Goal: Information Seeking & Learning: Learn about a topic

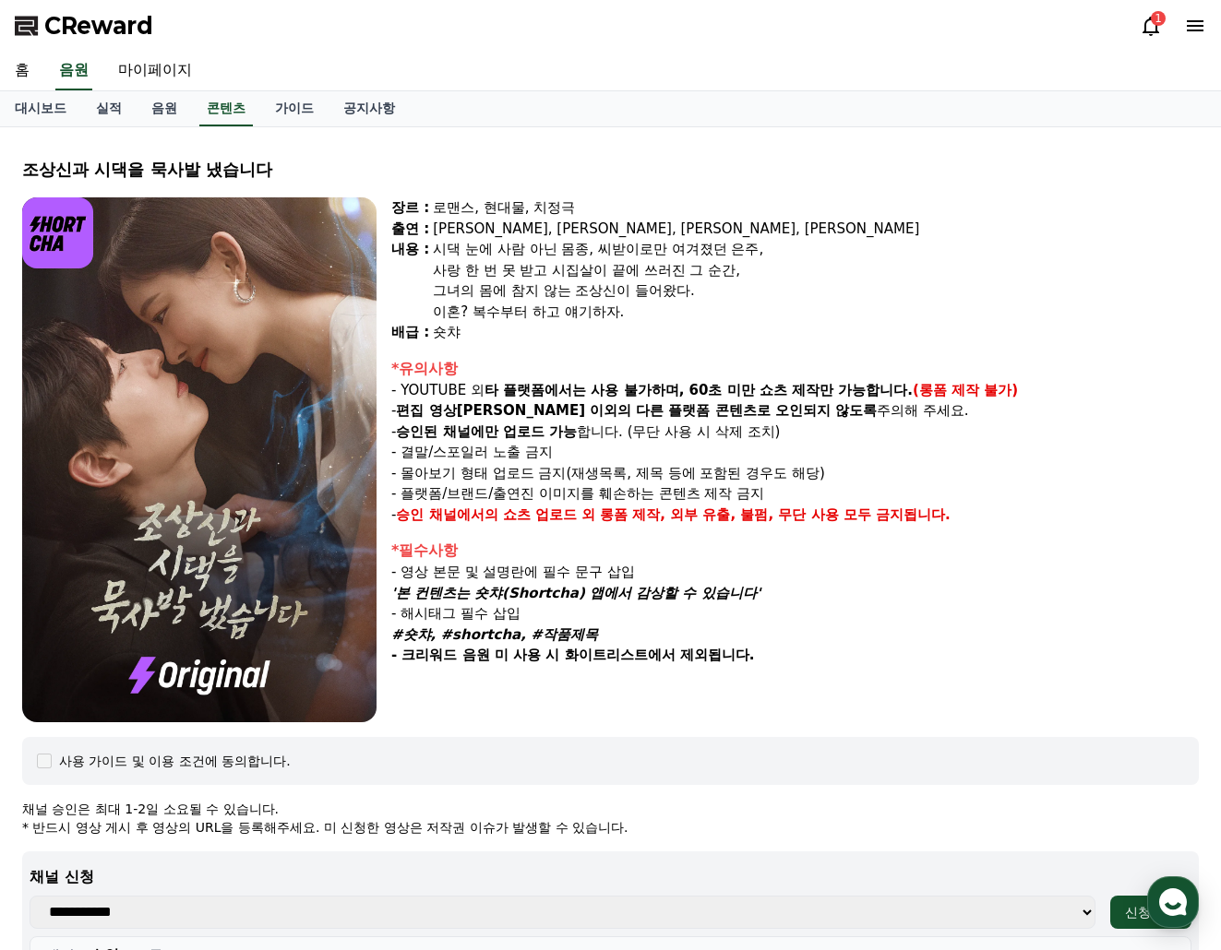
select select
drag, startPoint x: 172, startPoint y: 106, endPoint x: 193, endPoint y: 108, distance: 21.3
click at [172, 106] on link "음원" at bounding box center [164, 108] width 55 height 35
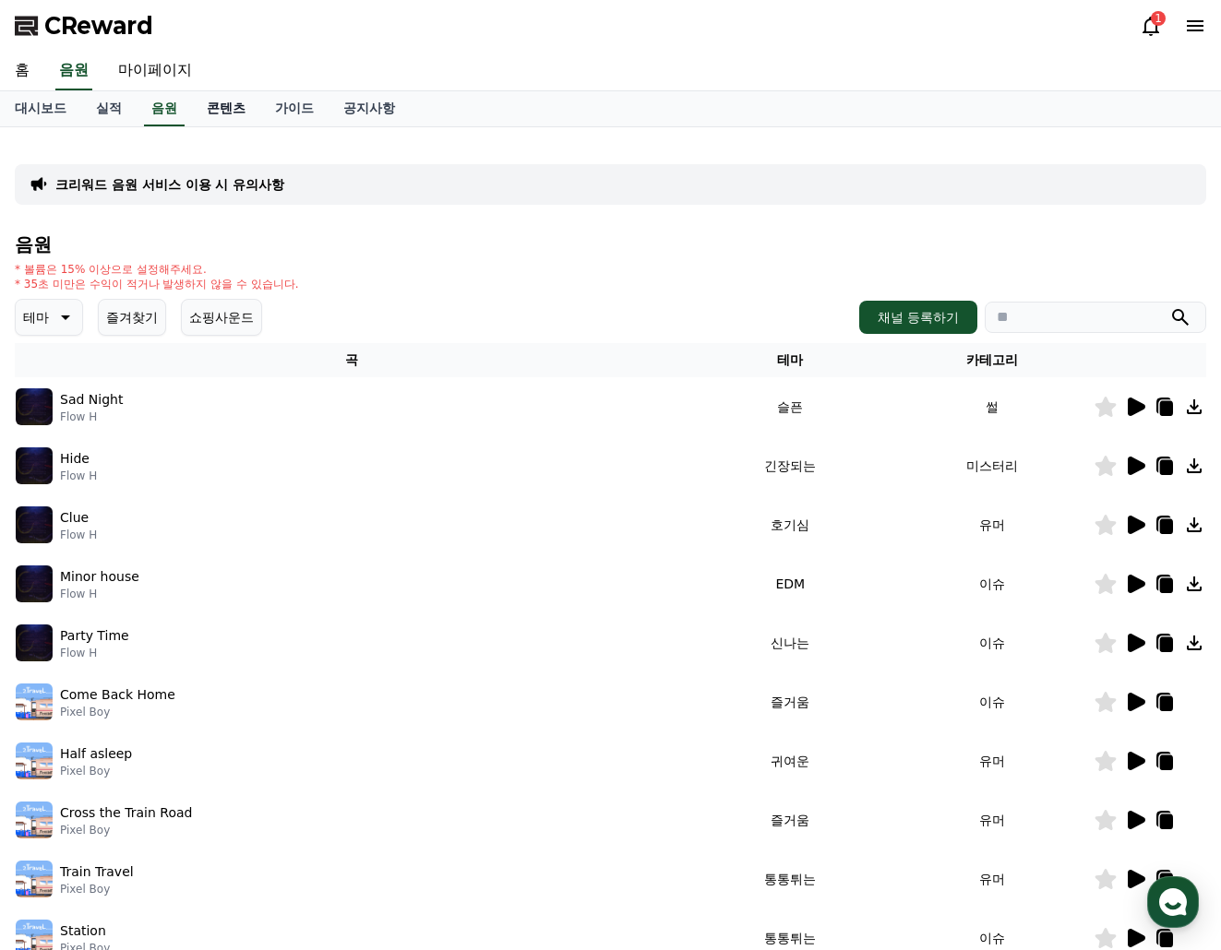
click at [227, 108] on link "콘텐츠" at bounding box center [226, 108] width 68 height 35
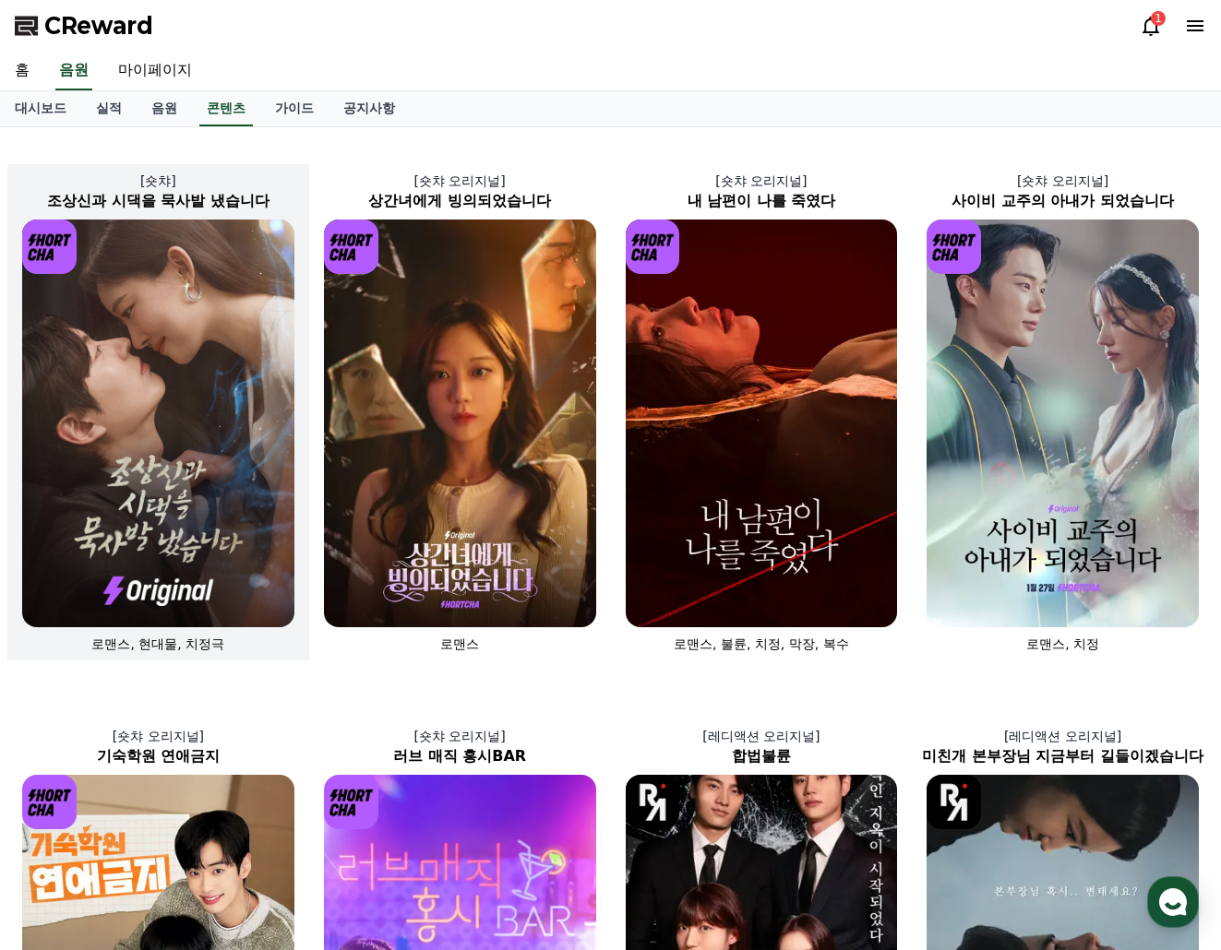
click at [140, 427] on img at bounding box center [158, 424] width 272 height 408
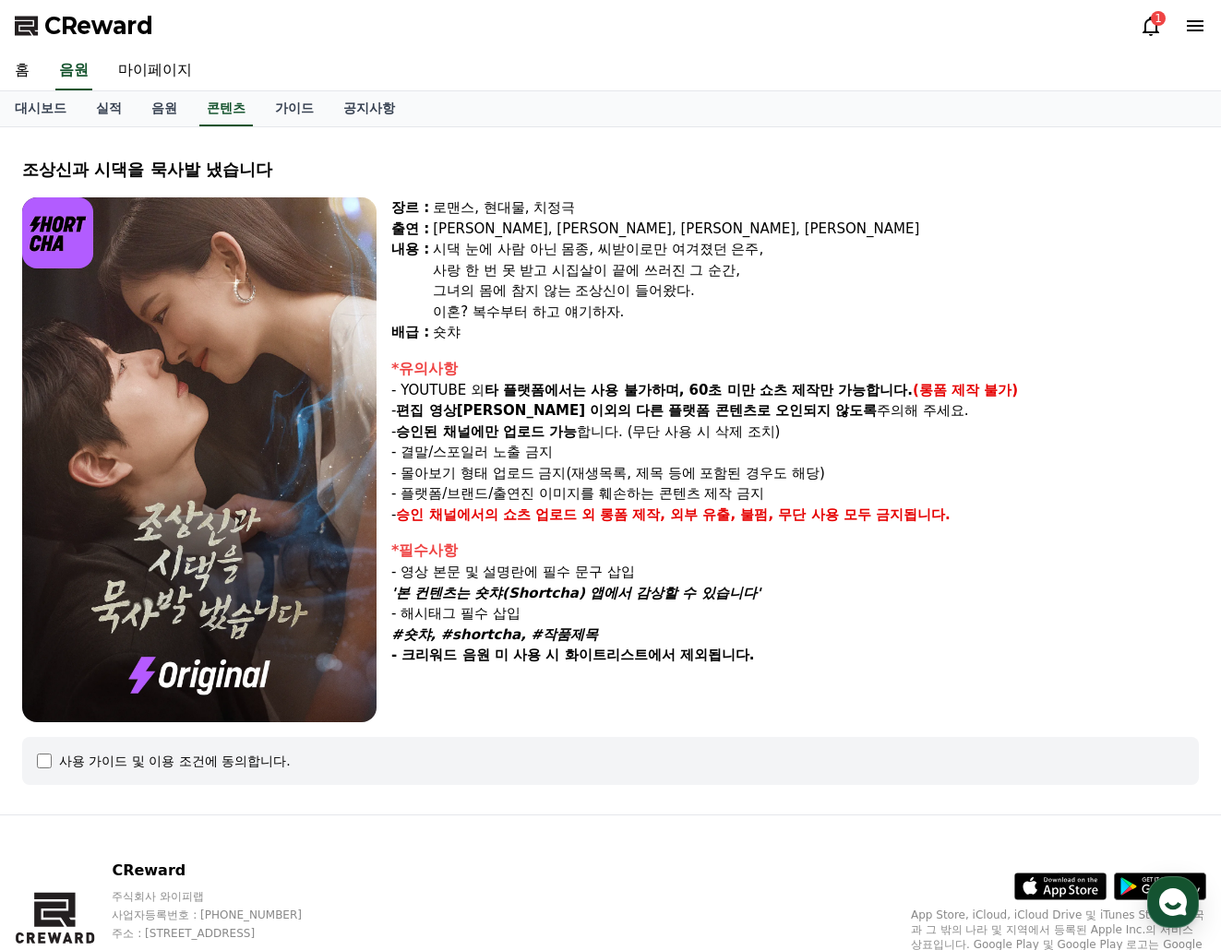
select select
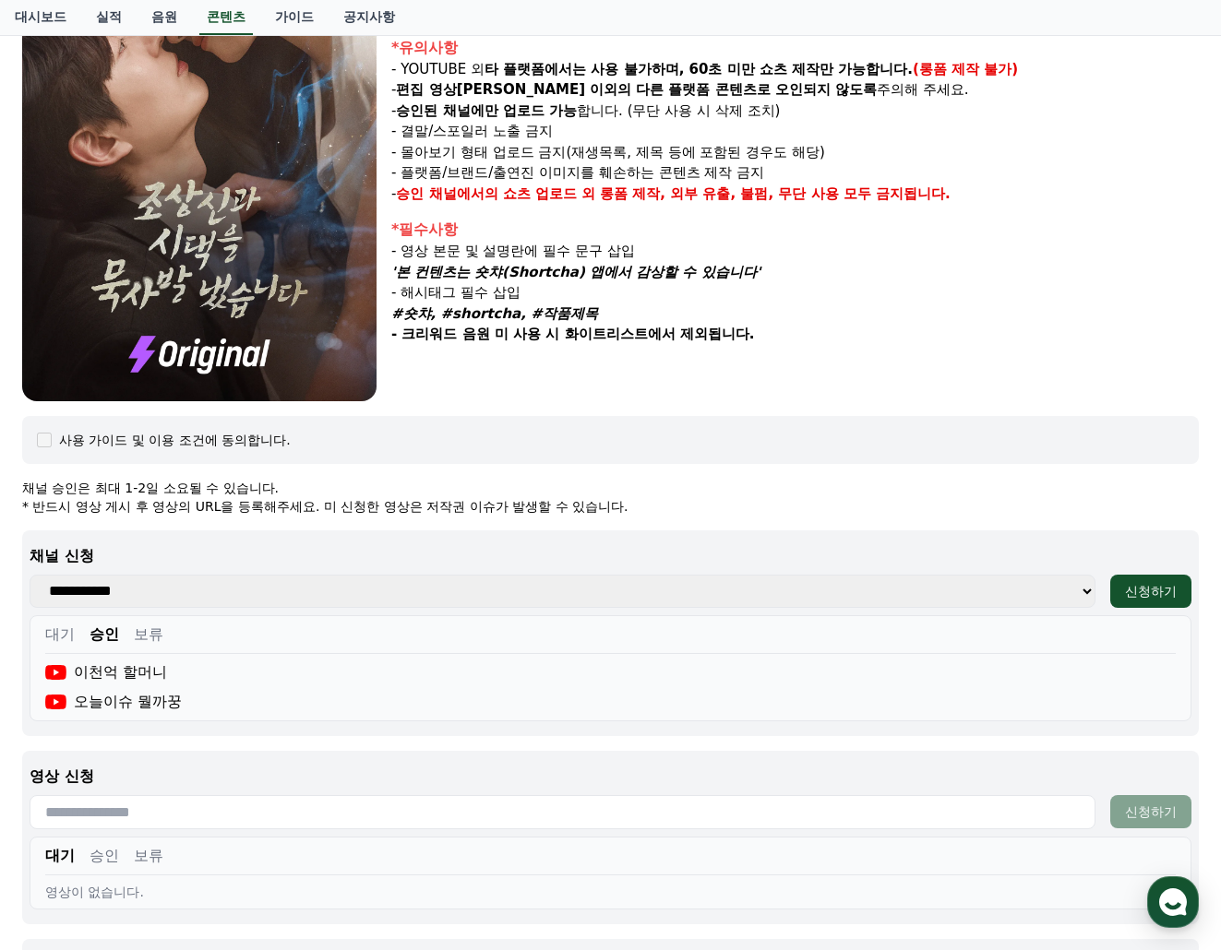
scroll to position [461, 0]
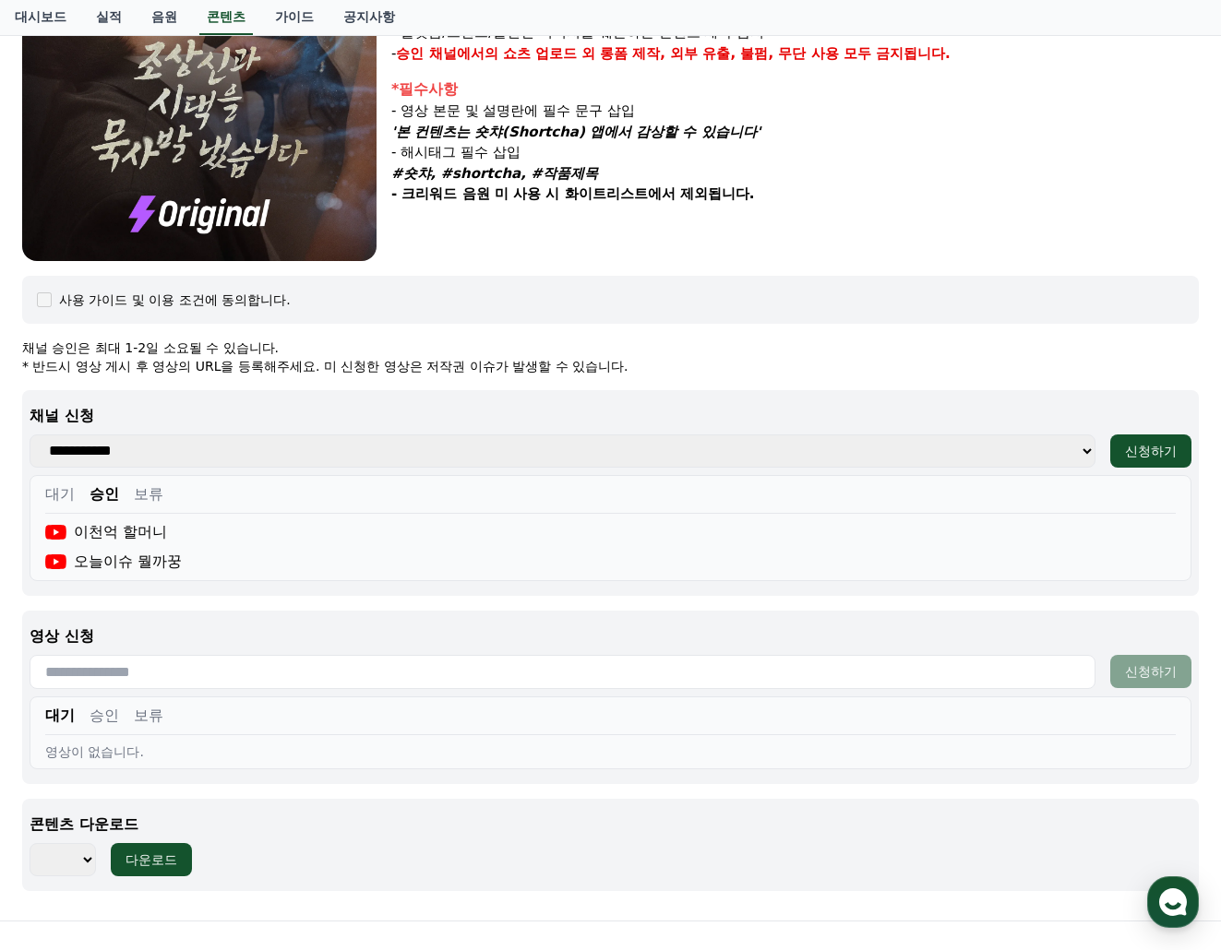
click at [76, 493] on div "대기 승인 보류" at bounding box center [610, 498] width 1130 height 30
click at [60, 496] on button "대기" at bounding box center [60, 494] width 30 height 22
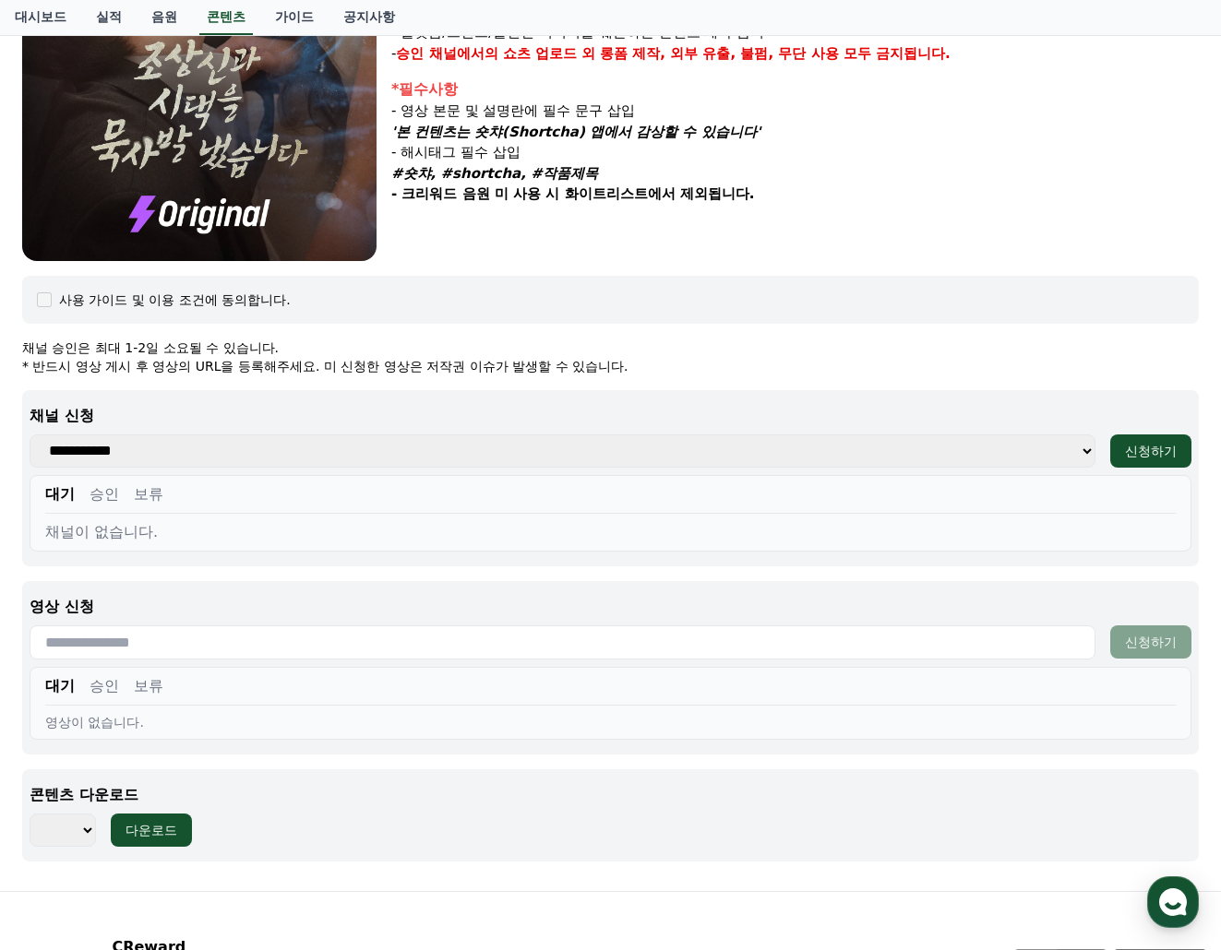
click at [109, 496] on button "승인" at bounding box center [104, 494] width 30 height 22
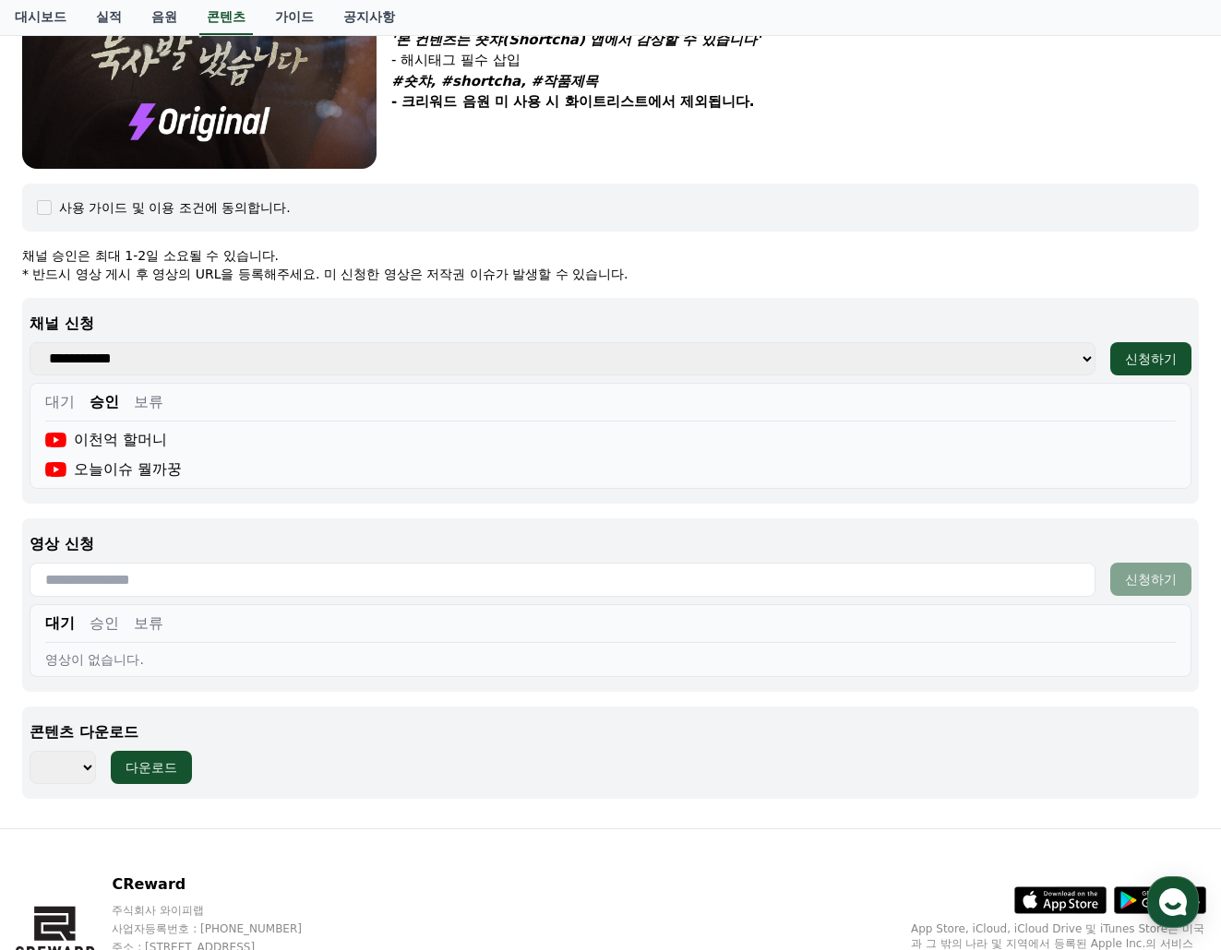
scroll to position [0, 0]
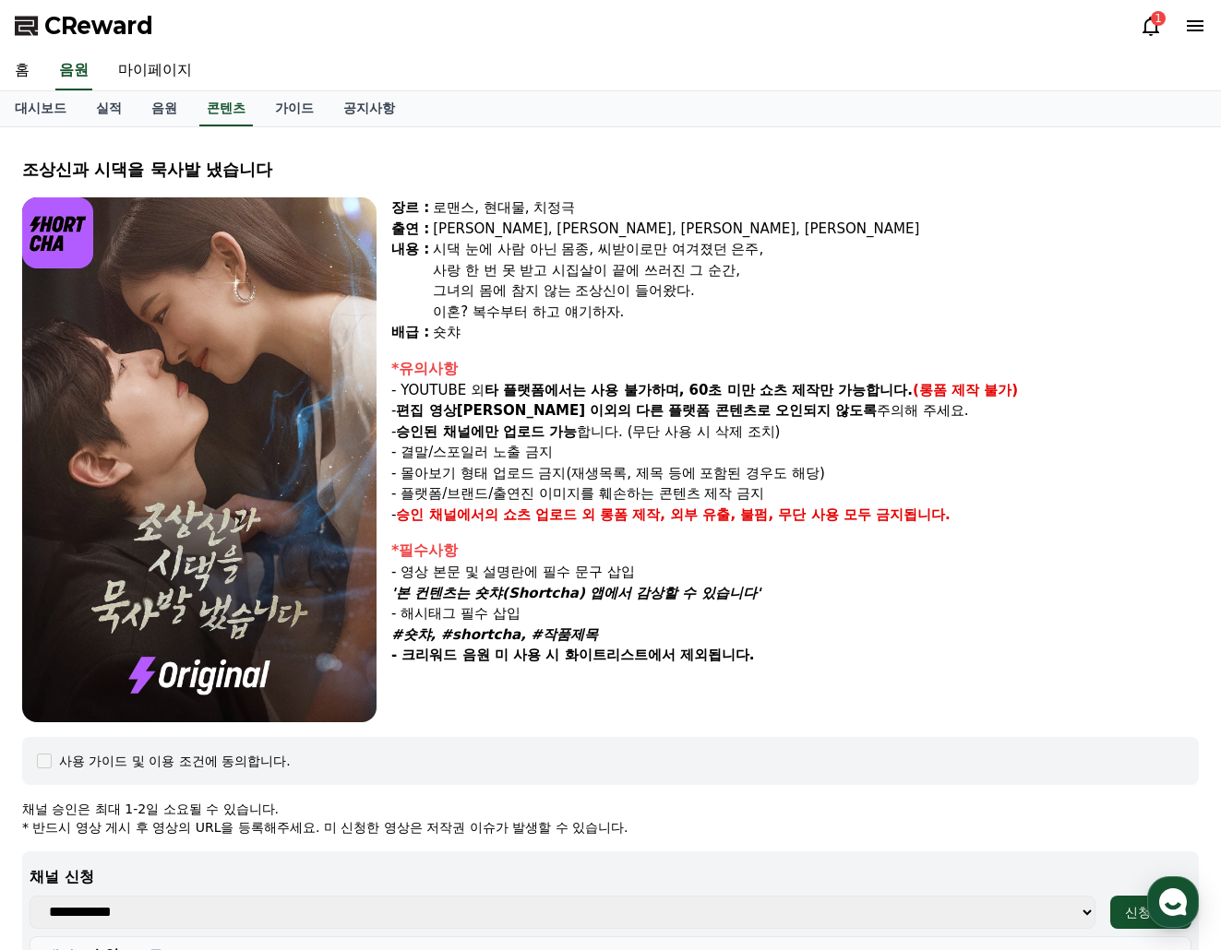
click at [18, 806] on div "조상[DEMOGRAPHIC_DATA]과 시댁을 묵사발 냈습니다 장르 : 로맨스, 현대물, 치정극 출연 : [PERSON_NAME], [PERS…" at bounding box center [610, 754] width 1191 height 1225
